Goal: Transaction & Acquisition: Obtain resource

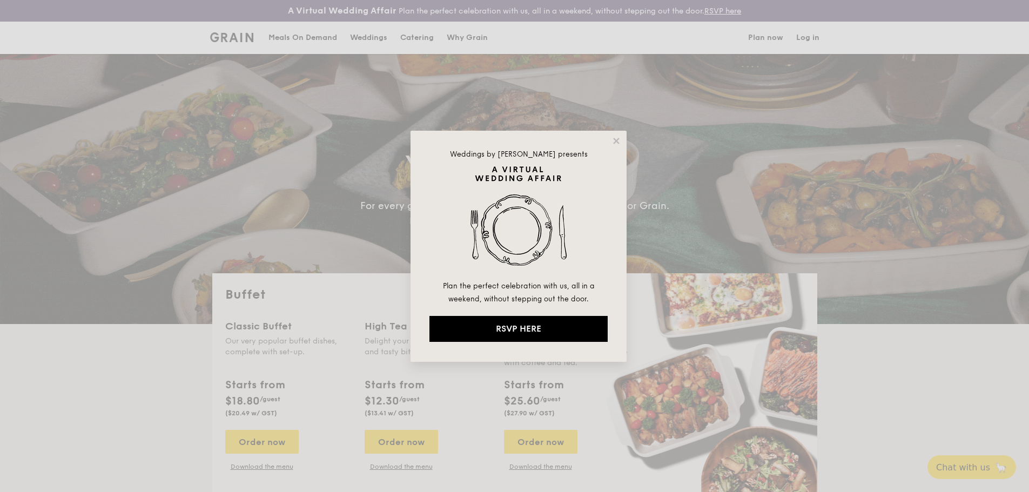
select select
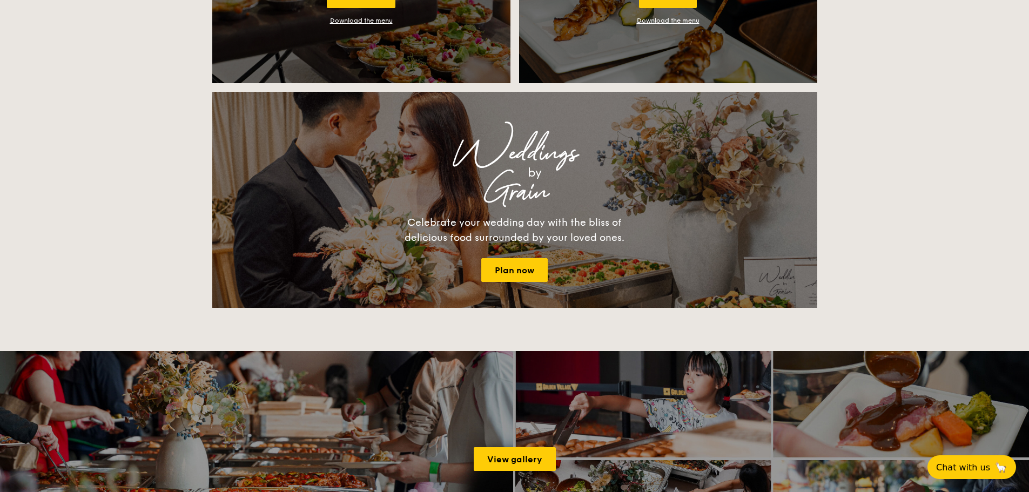
scroll to position [918, 0]
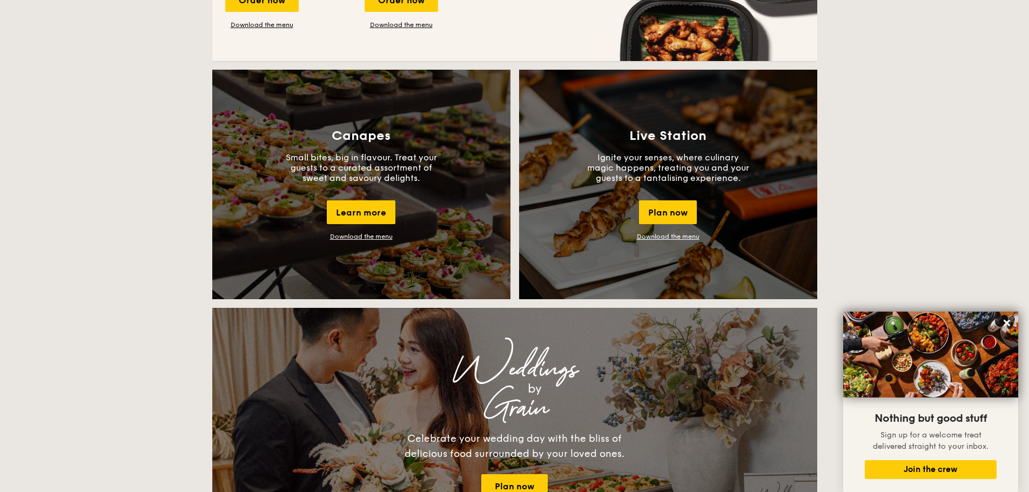
drag, startPoint x: 352, startPoint y: 206, endPoint x: 313, endPoint y: 211, distance: 39.7
click at [435, 200] on div "Canapes Small bites, big in flavour. Treat your guests to a curated assortment …" at bounding box center [361, 184] width 298 height 229
click at [308, 212] on div "Canapes Small bites, big in flavour. Treat your guests to a curated assortment …" at bounding box center [361, 184] width 298 height 229
click at [382, 212] on div "Learn more" at bounding box center [361, 212] width 69 height 24
click at [369, 231] on div "Canapes Small bites, big in flavour. Treat your guests to a curated assortment …" at bounding box center [361, 184] width 298 height 229
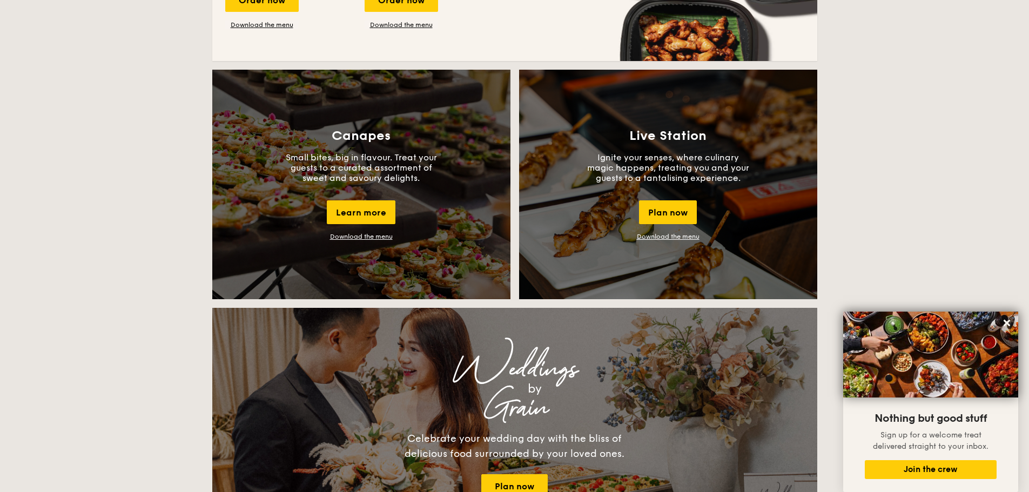
click at [368, 232] on div "Canapes Small bites, big in flavour. Treat your guests to a curated assortment …" at bounding box center [361, 184] width 298 height 229
click at [368, 236] on link "Download the menu" at bounding box center [361, 237] width 63 height 8
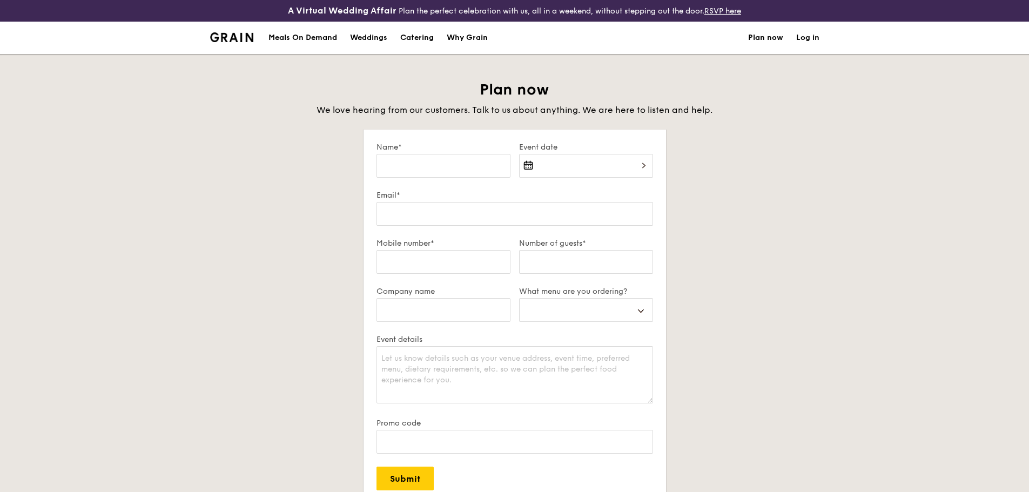
select select
